Goal: Task Accomplishment & Management: Manage account settings

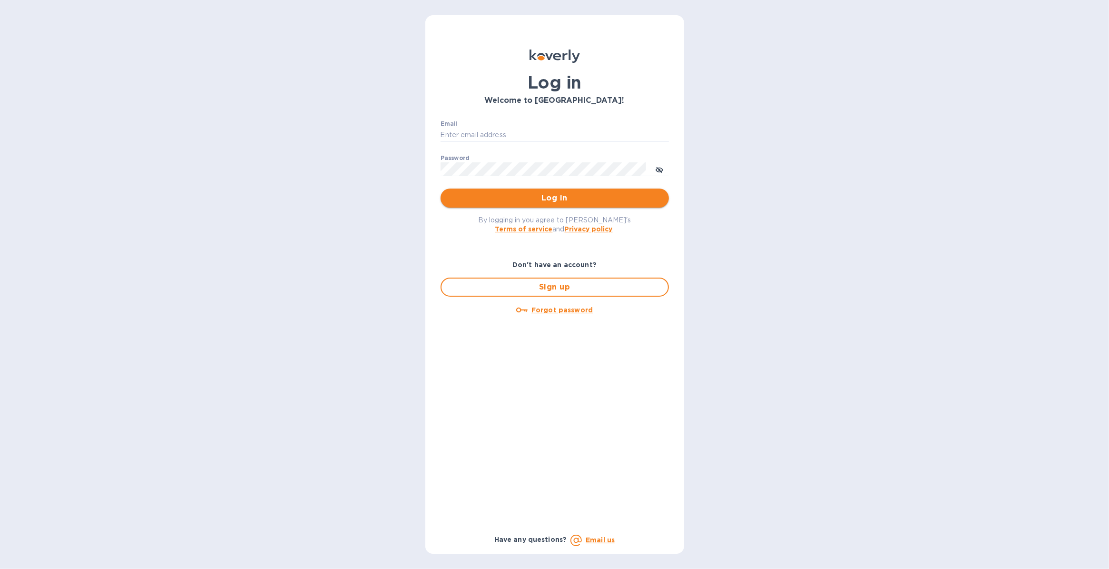
type input "[PERSON_NAME][EMAIL_ADDRESS][PERSON_NAME][DOMAIN_NAME]"
click at [551, 195] on span "Log in" at bounding box center [554, 197] width 213 height 11
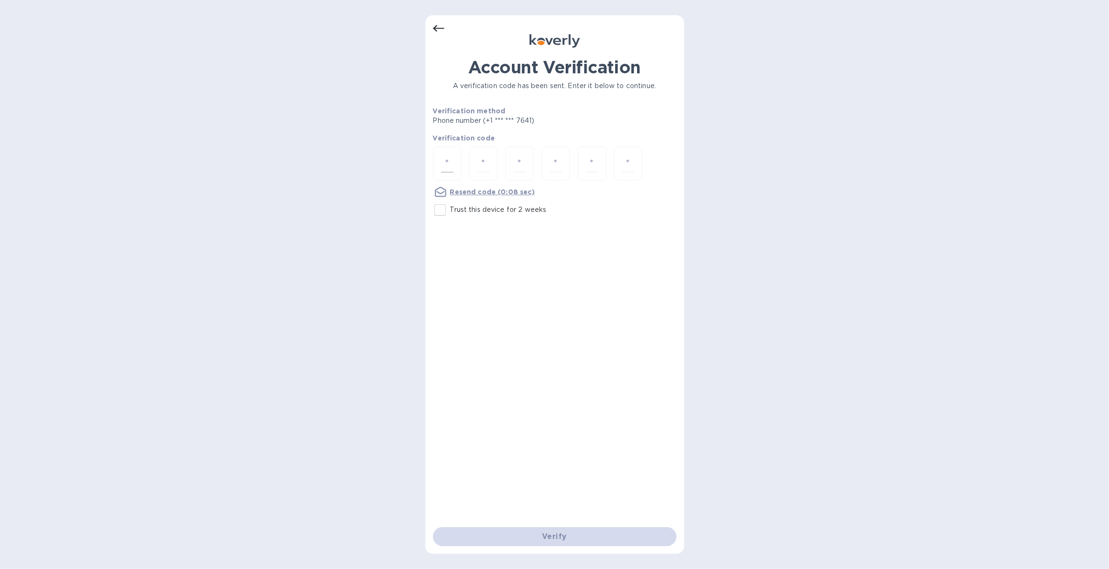
click at [446, 162] on input "number" at bounding box center [447, 164] width 12 height 18
type input "4"
type input "7"
type input "1"
type input "4"
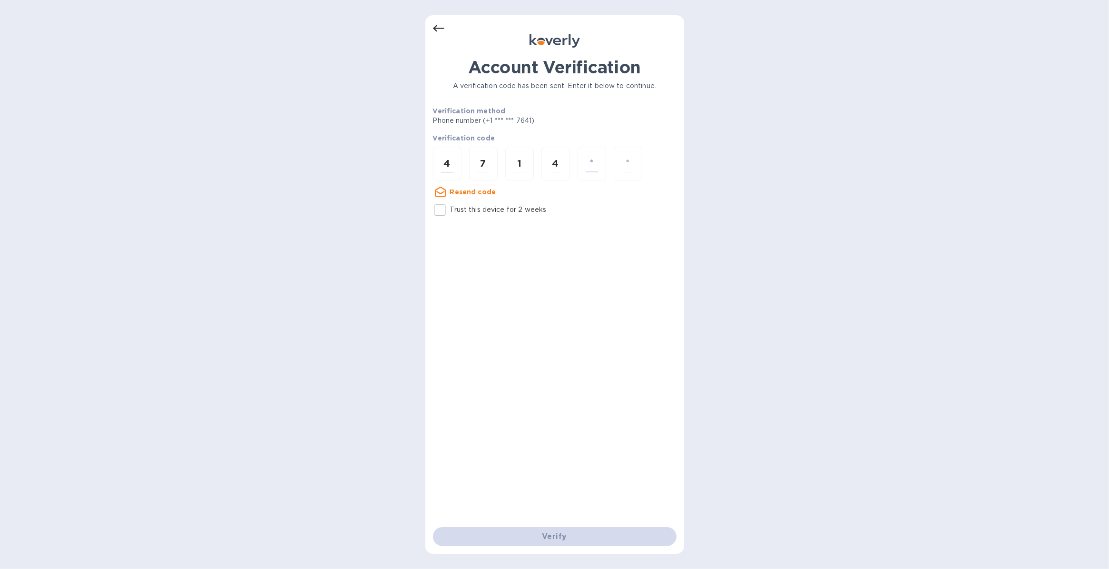
type input "9"
type input "7"
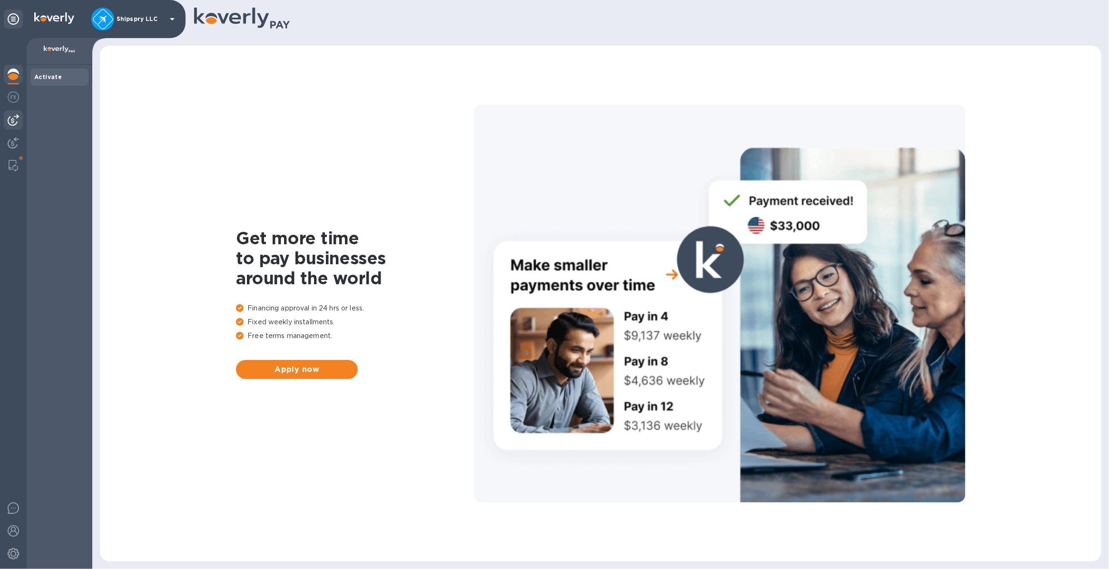
click at [11, 120] on img at bounding box center [13, 119] width 11 height 11
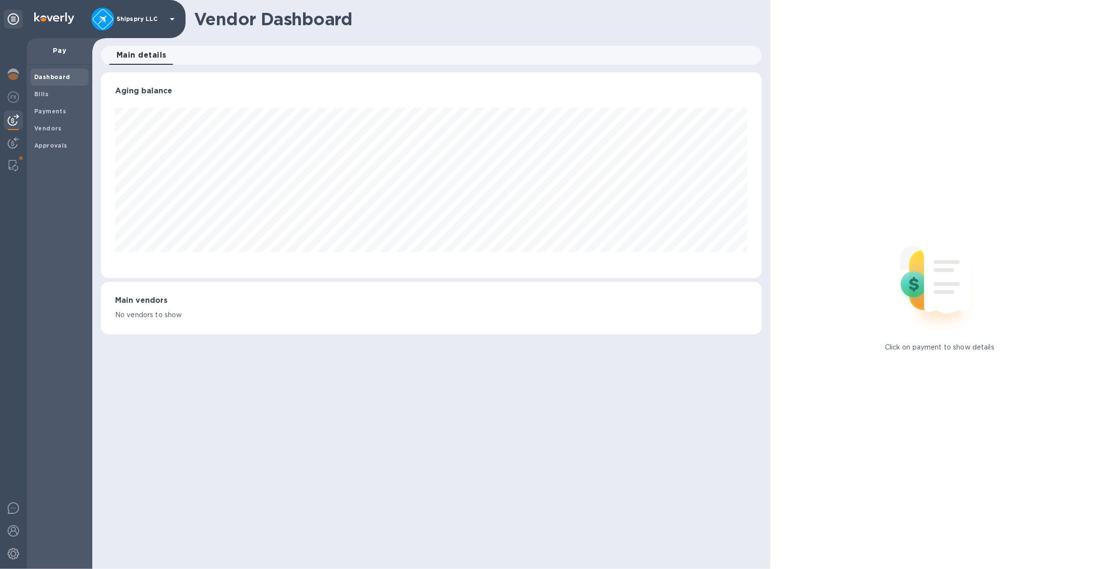
scroll to position [205, 660]
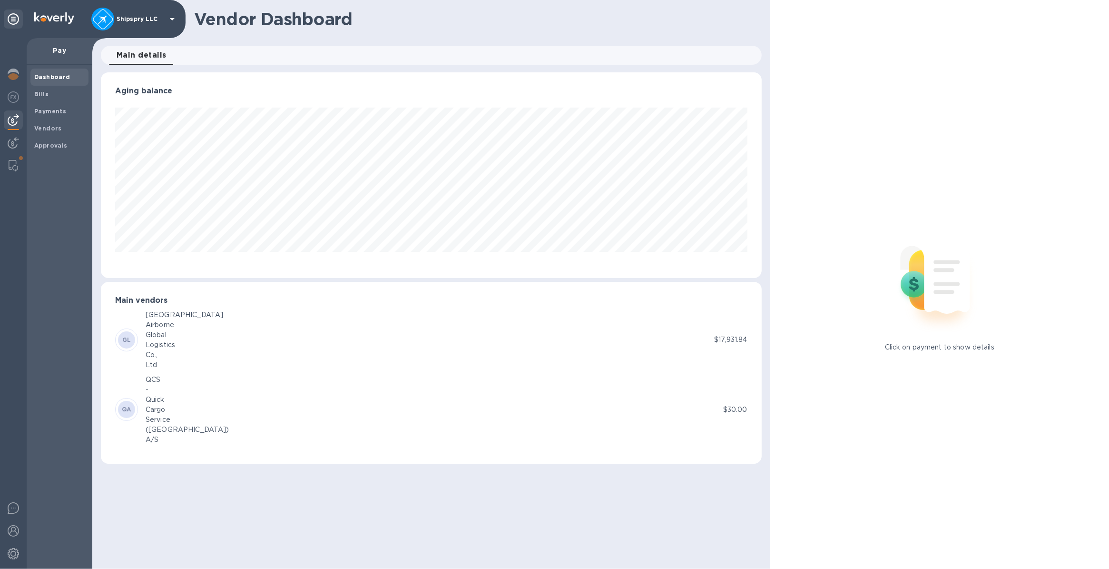
click at [182, 331] on div "Global" at bounding box center [185, 335] width 78 height 10
click at [123, 341] on b "GL" at bounding box center [126, 339] width 9 height 7
click at [719, 342] on p "$17,931.84" at bounding box center [730, 339] width 33 height 10
click at [36, 108] on b "Payments" at bounding box center [50, 111] width 32 height 7
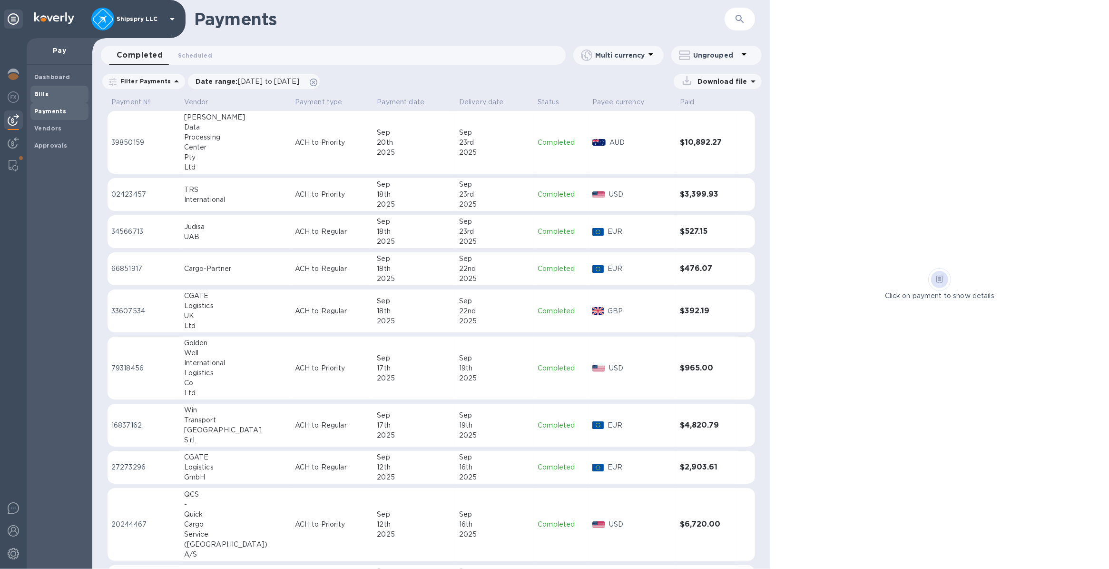
click at [46, 96] on b "Bills" at bounding box center [41, 93] width 14 height 7
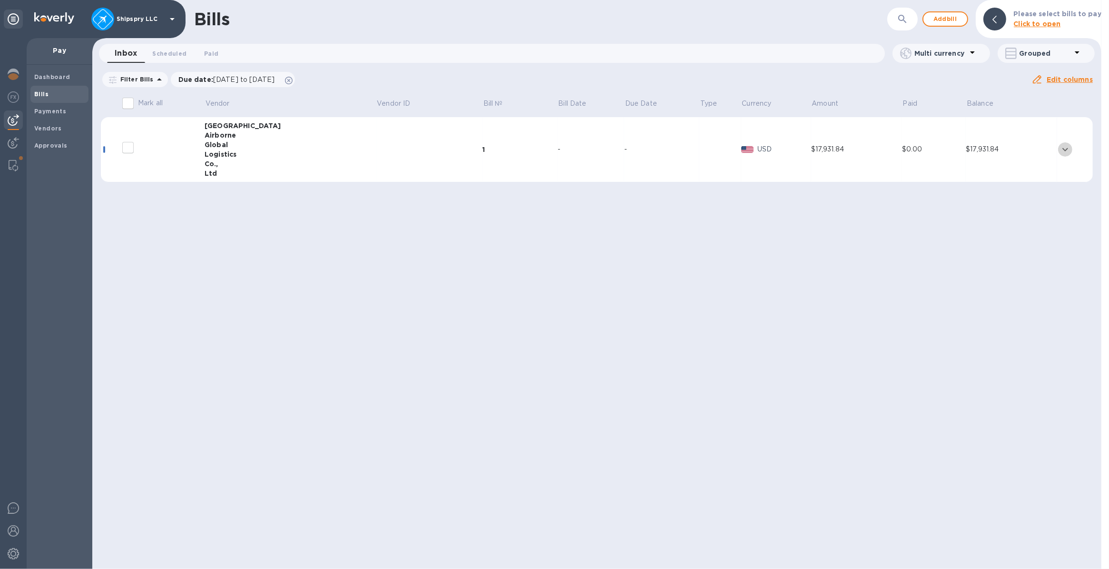
click at [1060, 144] on icon "expand row" at bounding box center [1065, 149] width 11 height 11
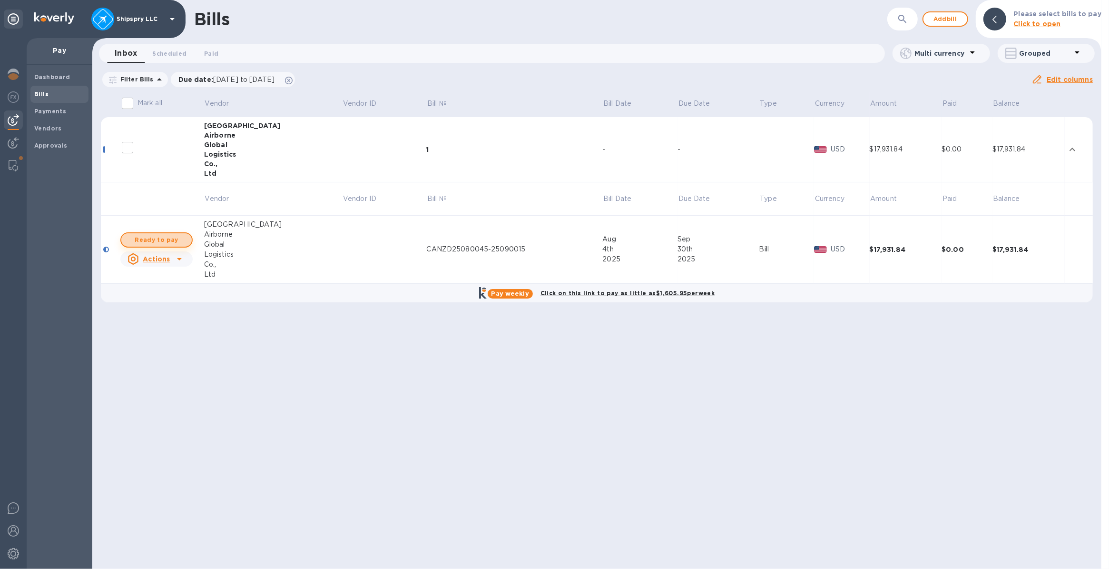
click at [151, 239] on span "Ready to pay" at bounding box center [156, 239] width 55 height 11
checkbox input "true"
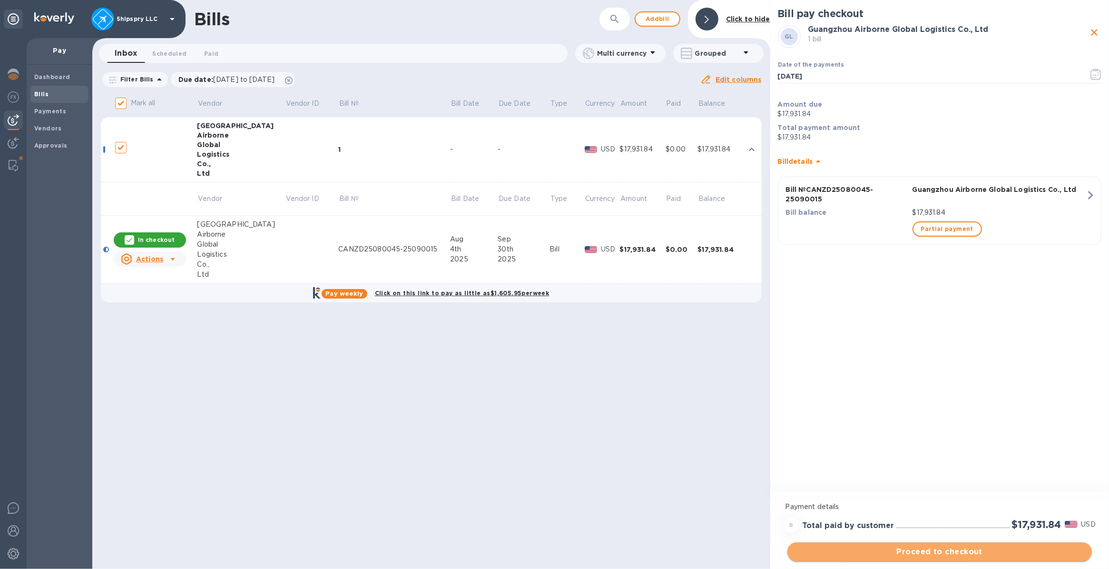
click at [936, 550] on span "Proceed to checkout" at bounding box center [939, 551] width 289 height 11
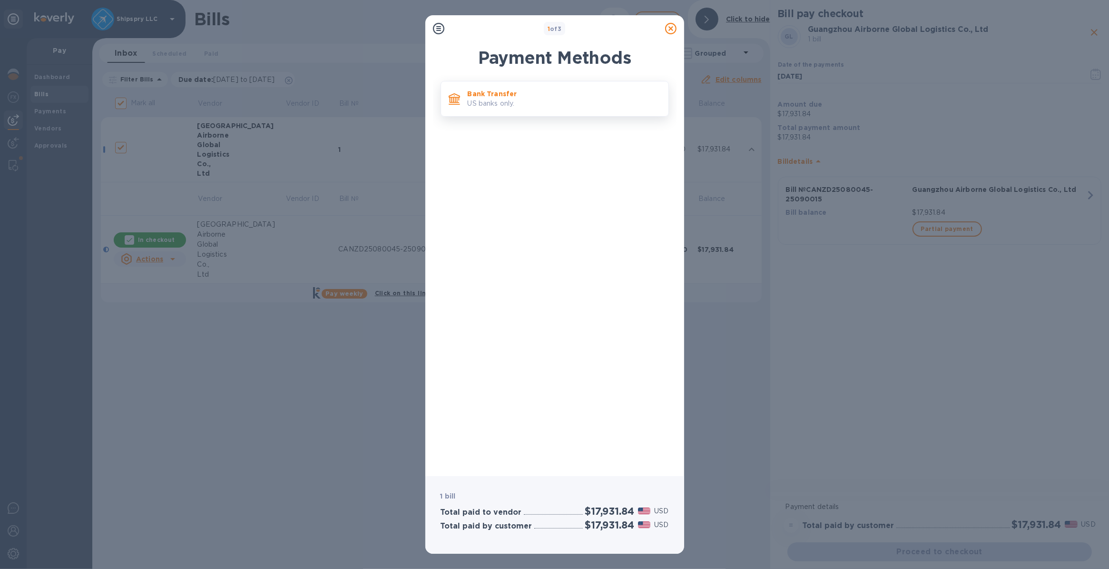
click at [486, 106] on p "US banks only." at bounding box center [564, 103] width 193 height 10
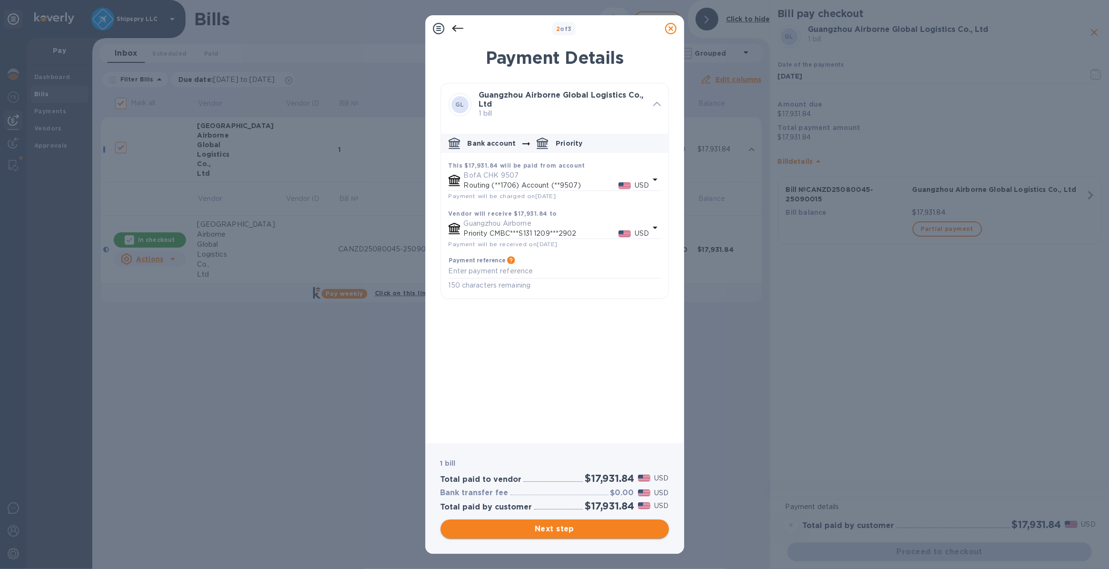
click at [548, 529] on span "Next step" at bounding box center [554, 528] width 213 height 11
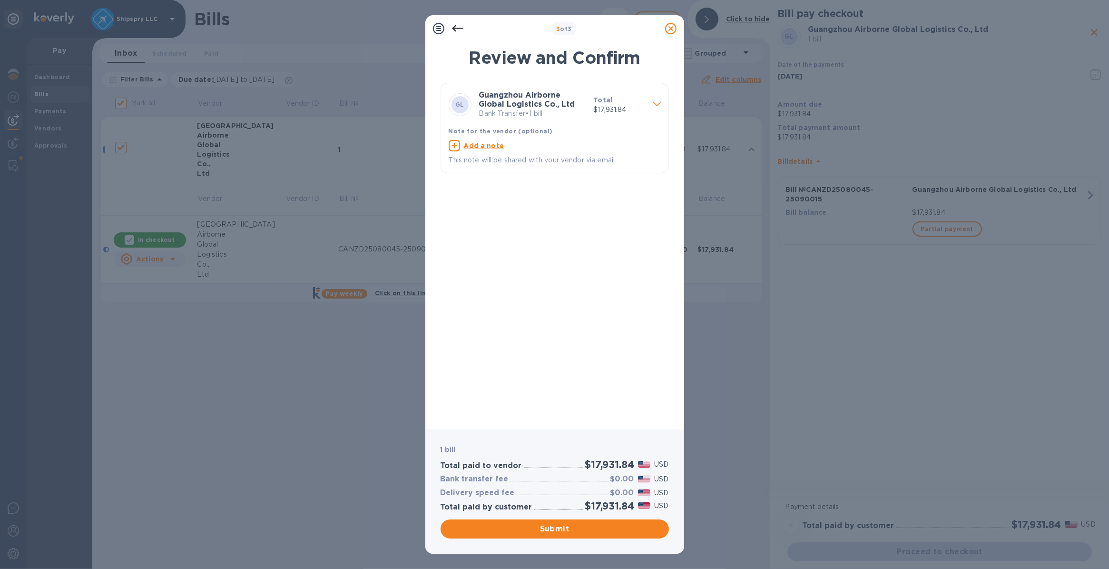
click at [477, 143] on u "Add a note" at bounding box center [484, 146] width 40 height 8
click at [465, 135] on div "Note for the vendor (optional)" at bounding box center [555, 131] width 216 height 14
click at [463, 146] on textarea at bounding box center [547, 147] width 197 height 8
type textarea "shipspry llc [GEOGRAPHIC_DATA]"
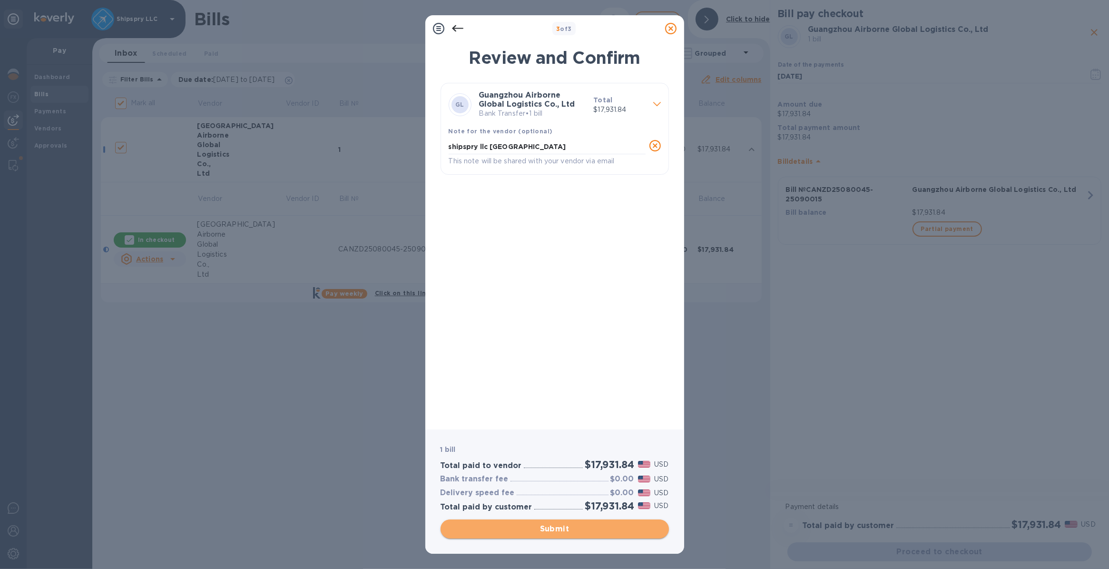
click at [536, 520] on button "Submit" at bounding box center [555, 528] width 228 height 19
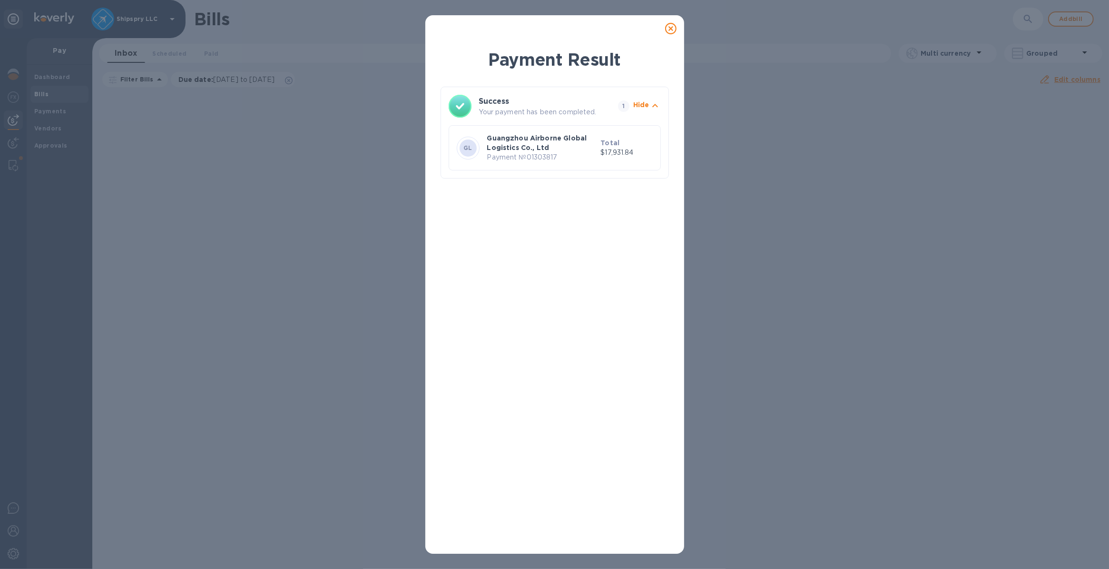
click at [667, 29] on icon at bounding box center [670, 28] width 11 height 11
